Goal: Task Accomplishment & Management: Manage account settings

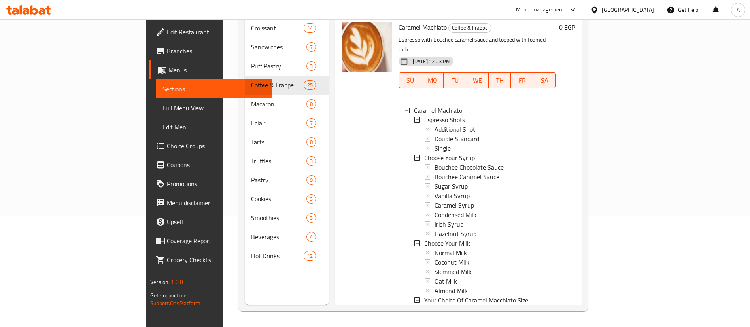
scroll to position [1, 0]
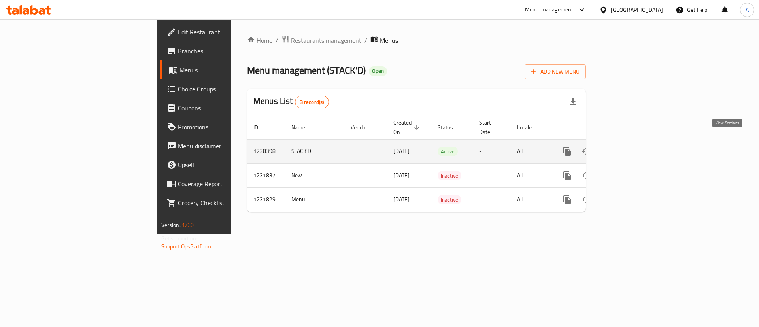
click at [629, 147] on icon "enhanced table" at bounding box center [623, 151] width 9 height 9
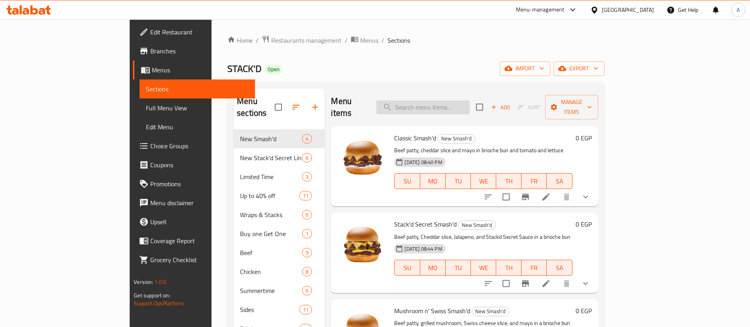
click at [474, 94] on div "Menu items Add Sort Manage items" at bounding box center [464, 108] width 267 height 38
click at [469, 100] on input "search" at bounding box center [422, 107] width 93 height 14
paste input "Stack'd Secret Smash'd"
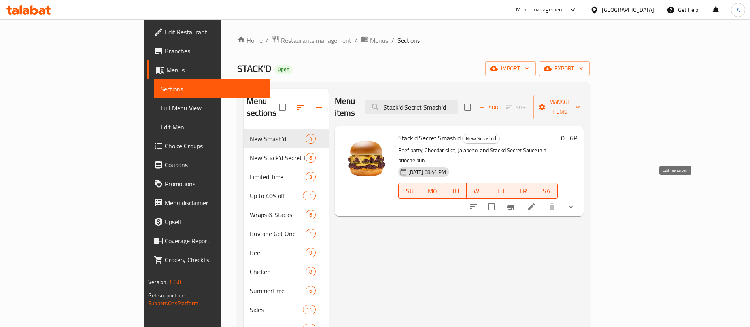
type input "Stack'd Secret Smash'd"
click at [536, 202] on icon at bounding box center [530, 206] width 9 height 9
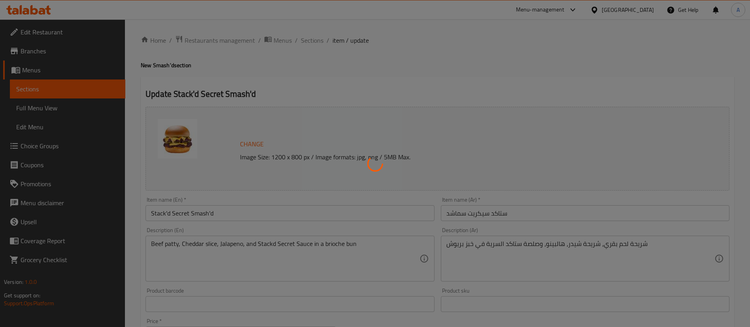
type input "أجعلها كومبو:"
type input "0"
type input "أجعلها كومبو:"
type input "0"
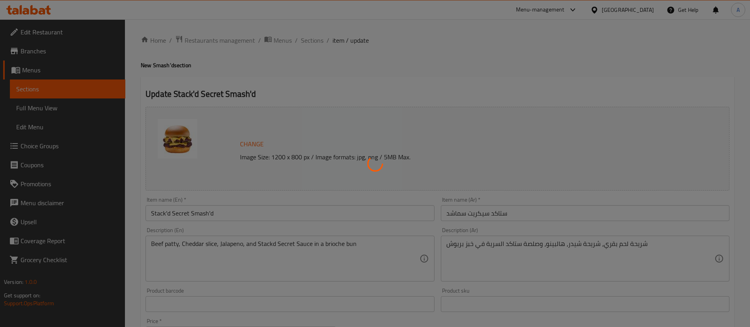
type input "0"
type input "أجعلها كومبو:"
type input "0"
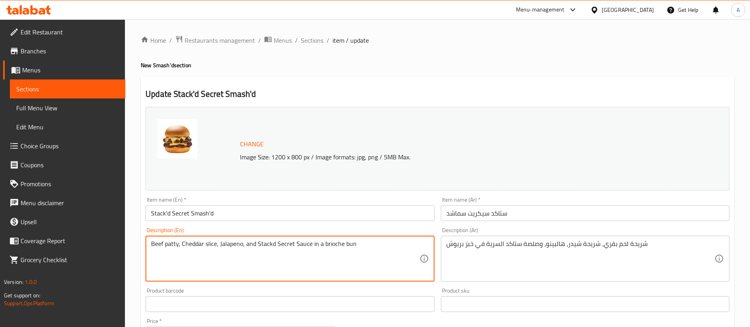
paste textarea "Hand-crafted beef patty in a brioche bun with cheddar cheese, jalapeno and Stac…"
type textarea "Hand-crafted beef patty in a brioche bun with cheddar cheese, jalapeno and Stac…"
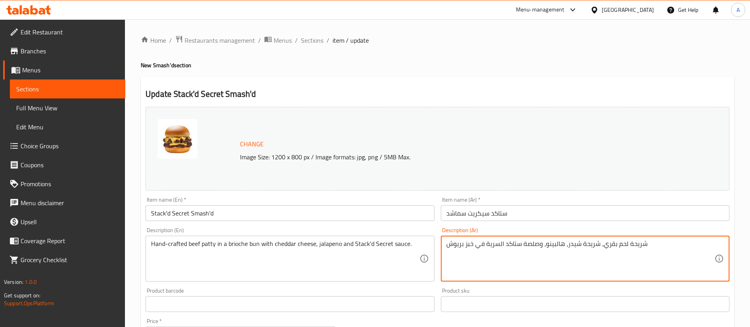
paste textarea "فطيرة لحم بقري مصنوعة يدويًا في خبز بريوش مع [PERSON_NAME] وهالبينو وصلصة ستاكد…"
click at [680, 247] on textarea "فطيرة لحم بقري مصنوعة يدويًا في خبز بريوش مع [PERSON_NAME] وهالبينو وصلصة ستاكد…" at bounding box center [580, 259] width 268 height 38
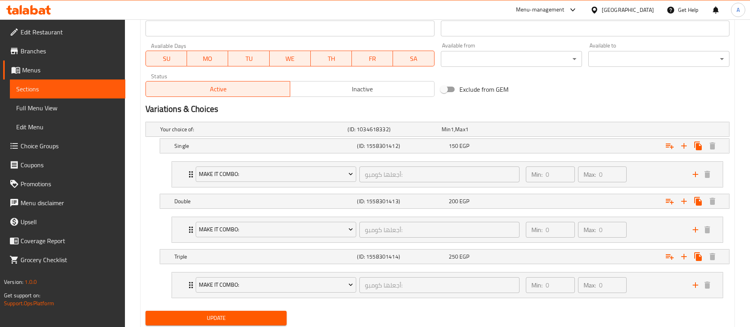
scroll to position [381, 0]
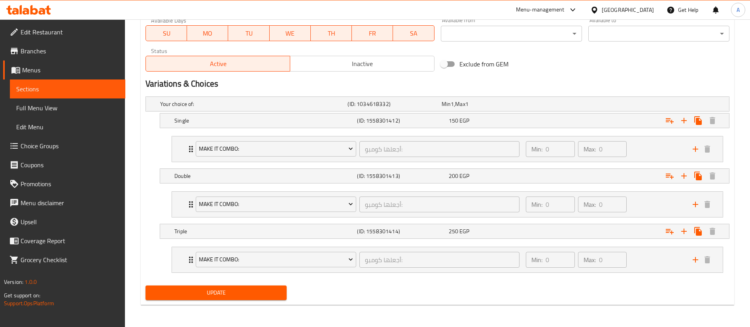
type textarea "شريحة لحم بقري مصنوعة يدويًا في خبز بريوش مع [PERSON_NAME] وهالبينو وصلصة ستاكد…"
click at [202, 296] on span "Update" at bounding box center [216, 293] width 128 height 10
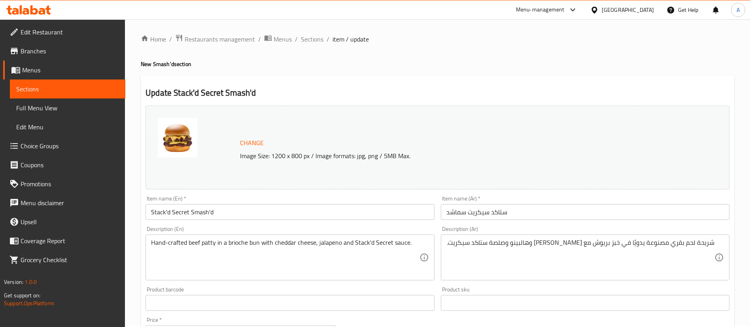
scroll to position [0, 0]
click at [317, 40] on span "Sections" at bounding box center [312, 40] width 23 height 9
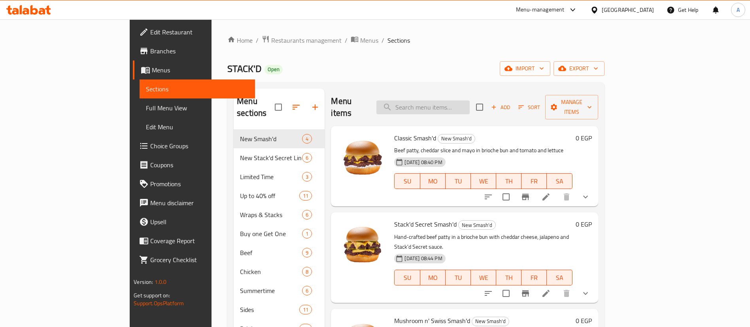
click at [466, 103] on input "search" at bounding box center [422, 107] width 93 height 14
paste input "Mushroom N' Swiss Smash'd"
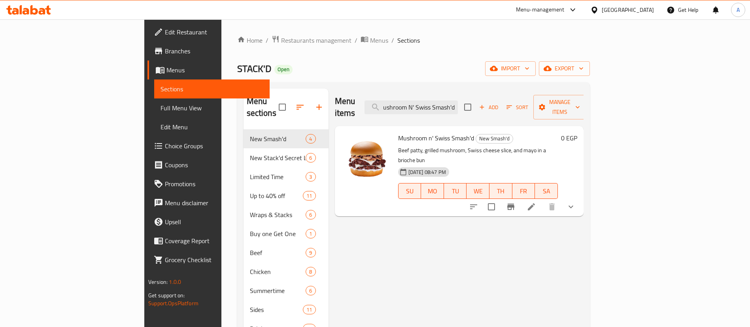
type input "Mushroom N' Swiss Smash'd"
click at [536, 202] on icon at bounding box center [530, 206] width 9 height 9
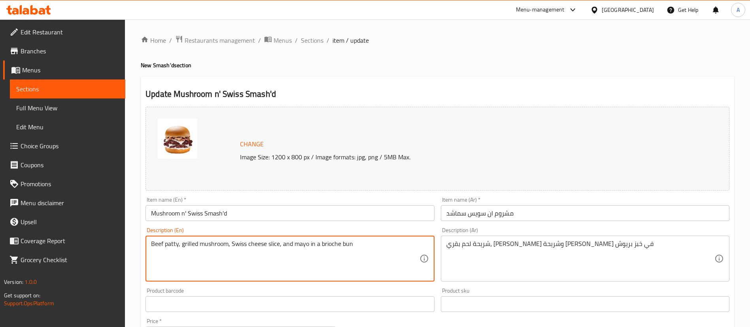
paste textarea "Hand-crafted beef patty in a brioche bun with grilled fresh mushroom, swiss che…"
type textarea "Hand-crafted beef patty in a brioche bun with grilled fresh mushroom, swiss che…"
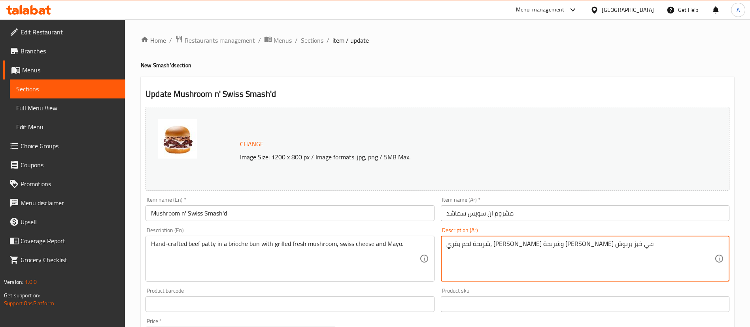
paste textarea "فطيرة لحم بقري مصنوعة يدويًا في خبز بريوش مع فطر طازج مشوي و[PERSON_NAME] ومايو…"
click at [702, 246] on textarea "فطيرة لحم بقري مصنوعة يدويًا في خبز بريوش مع فطر طازج مشوي و[PERSON_NAME] ومايو…" at bounding box center [580, 259] width 268 height 38
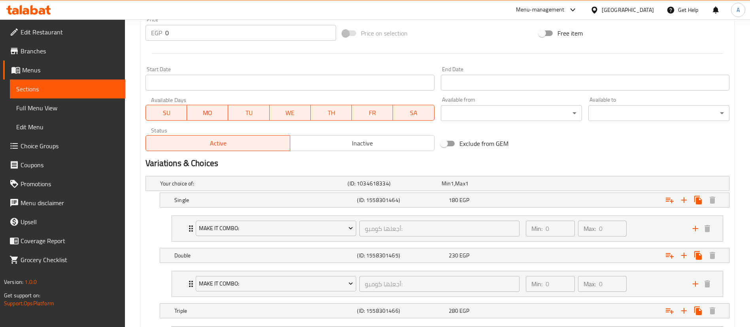
scroll to position [381, 0]
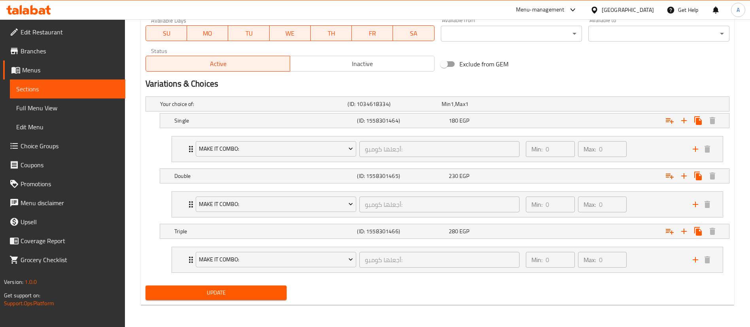
type textarea "شريحة لحم بقري مصنوعة يدويًا في خبز بريوش مع فطر طازج مشوي و[PERSON_NAME] ومايو…"
click at [258, 294] on span "Update" at bounding box center [216, 293] width 128 height 10
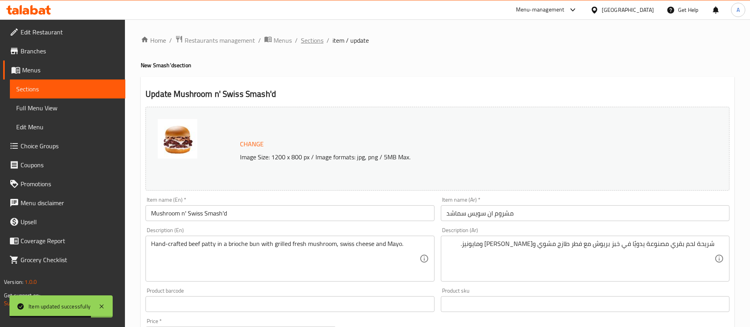
click at [317, 39] on span "Sections" at bounding box center [312, 40] width 23 height 9
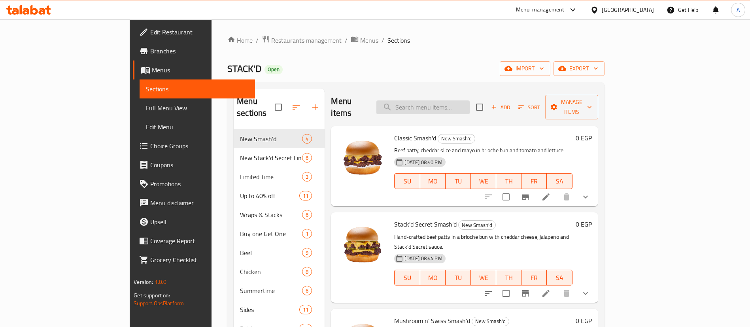
click at [469, 100] on input "search" at bounding box center [422, 107] width 93 height 14
paste input "Tasty Smash'd"
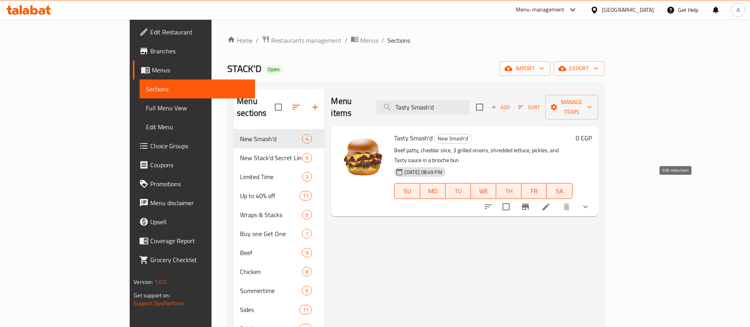
type input "Tasty Smash'd"
click at [550, 202] on icon at bounding box center [545, 206] width 9 height 9
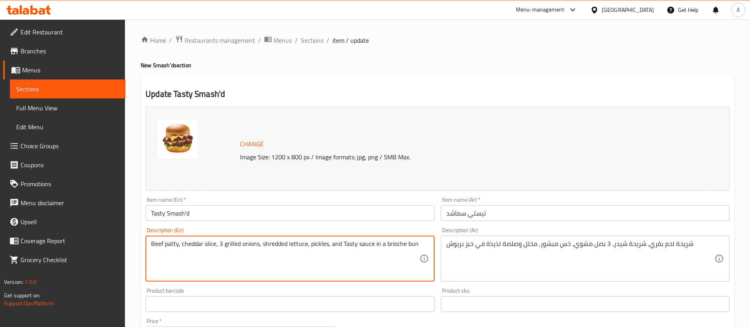
paste textarea "Hand-crafted beef patty in a brioche bun with cheddar cheese, grilled onions, s…"
type textarea "Hand-crafted beef patty in a brioche bun with cheddar cheese, grilled onions, s…"
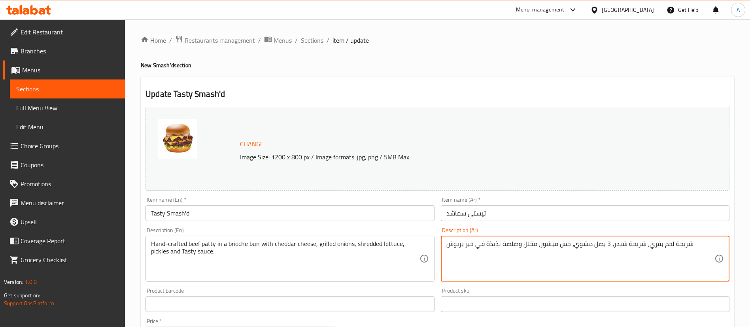
paste textarea "فطيرة لحم بقري مصنوعة يدويًا في خبز بريوش مع [PERSON_NAME] وبصل مشوي وخس مبشور …"
type textarea "شريحة لحم بقري مصنوعة يدويًا في خبز بريوش مع [PERSON_NAME] وبصل مشوي وخس مبشور …"
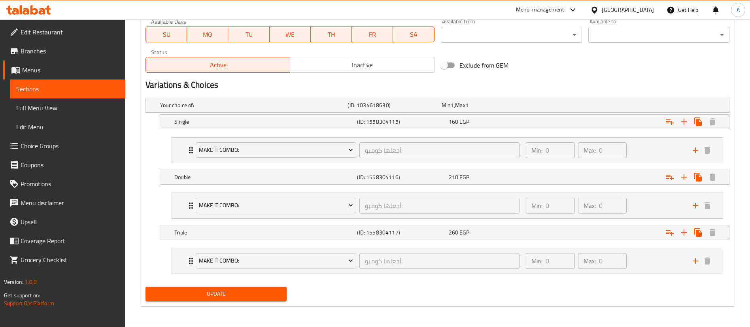
scroll to position [381, 0]
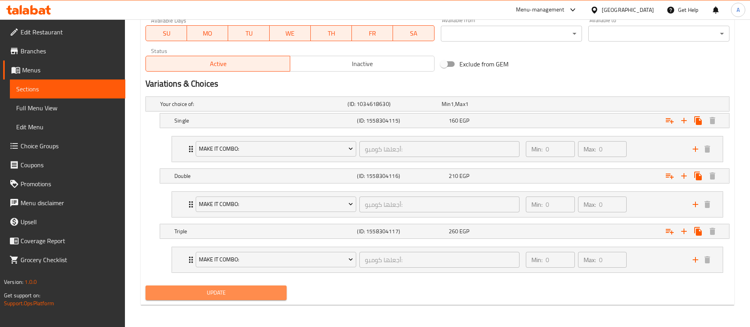
click at [206, 294] on span "Update" at bounding box center [216, 293] width 128 height 10
click at [226, 299] on button "Update" at bounding box center [215, 292] width 141 height 15
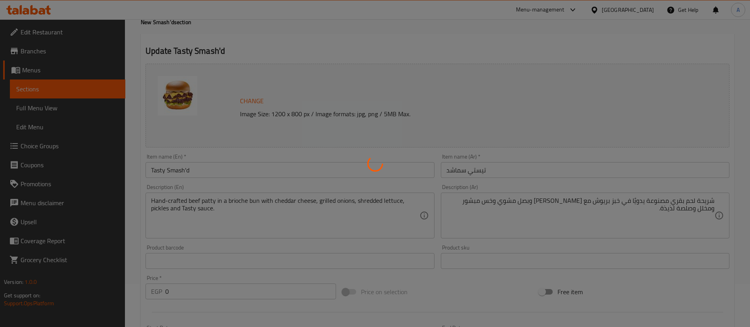
scroll to position [0, 0]
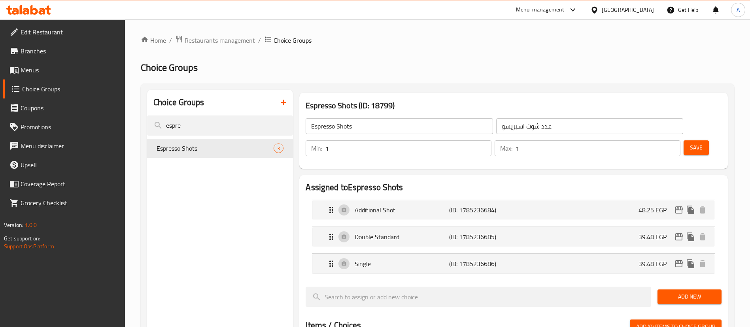
scroll to position [20, 0]
